Goal: Task Accomplishment & Management: Manage account settings

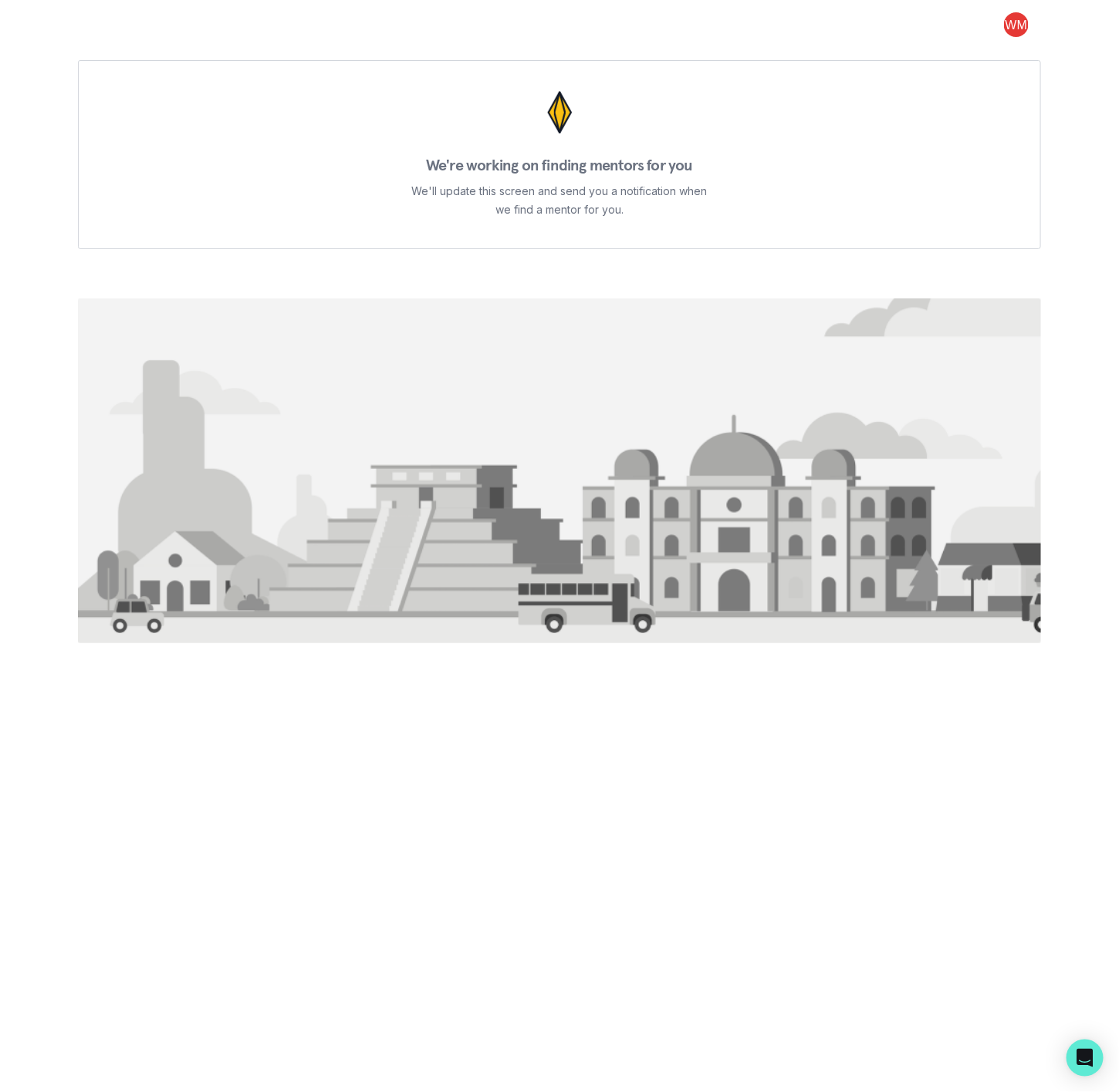
click at [1014, 21] on button at bounding box center [1017, 24] width 50 height 25
click at [913, 58] on button "Log out" at bounding box center [953, 64] width 171 height 27
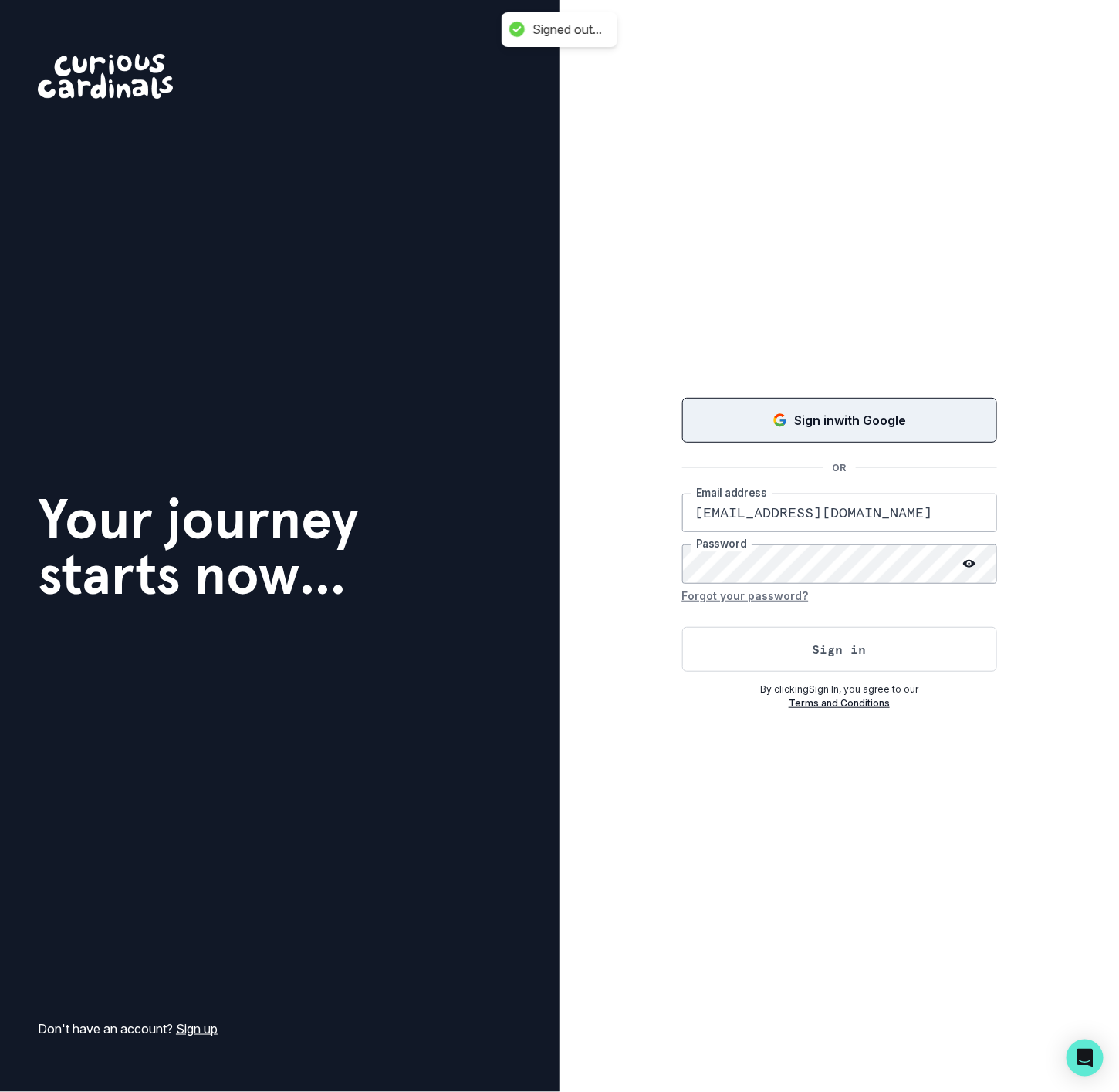
click at [788, 422] on div "Sign in with Google" at bounding box center [840, 421] width 277 height 19
